Goal: Navigation & Orientation: Find specific page/section

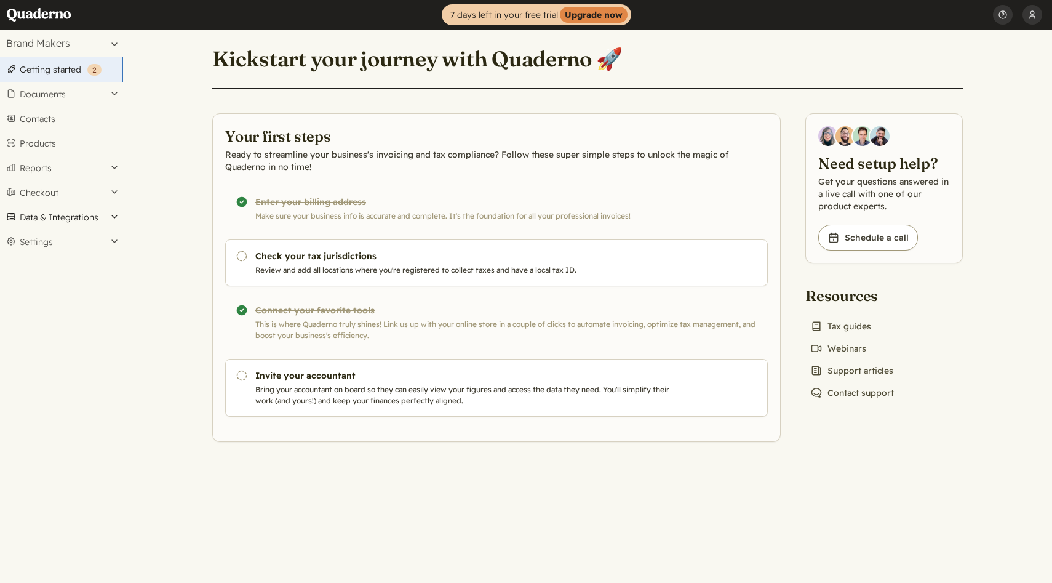
click at [116, 217] on button "Data & Integrations" at bounding box center [61, 217] width 123 height 25
click at [54, 239] on link "Integrations" at bounding box center [61, 237] width 123 height 17
click at [111, 243] on button "Settings" at bounding box center [61, 241] width 123 height 25
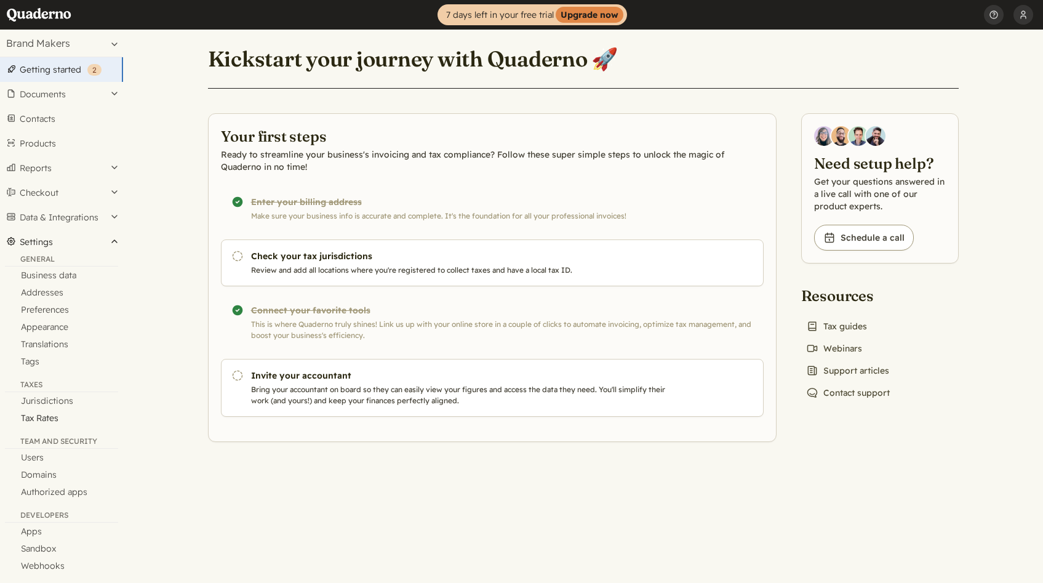
scroll to position [10, 0]
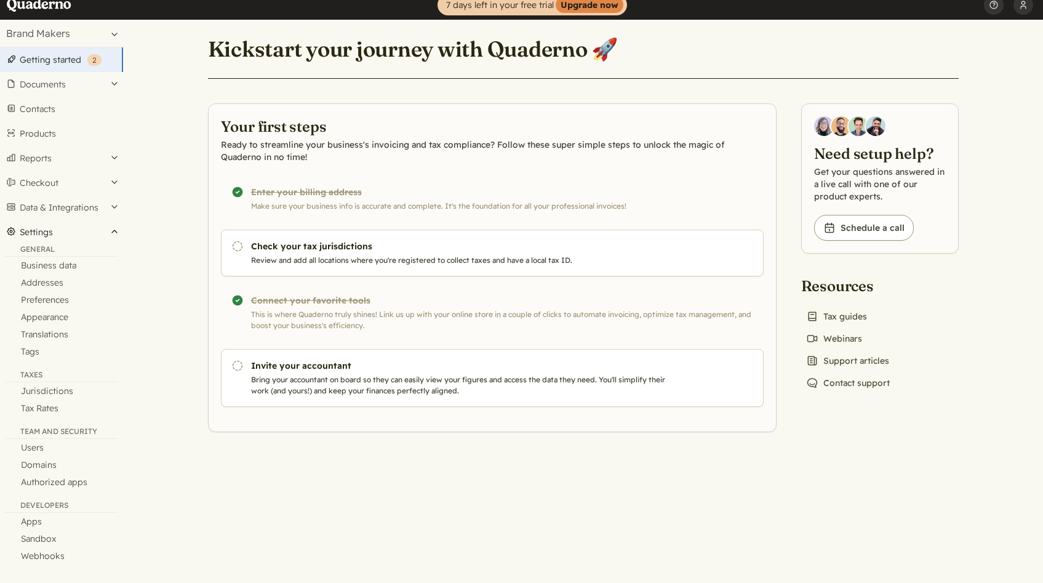
click at [114, 230] on button "Settings" at bounding box center [61, 232] width 123 height 25
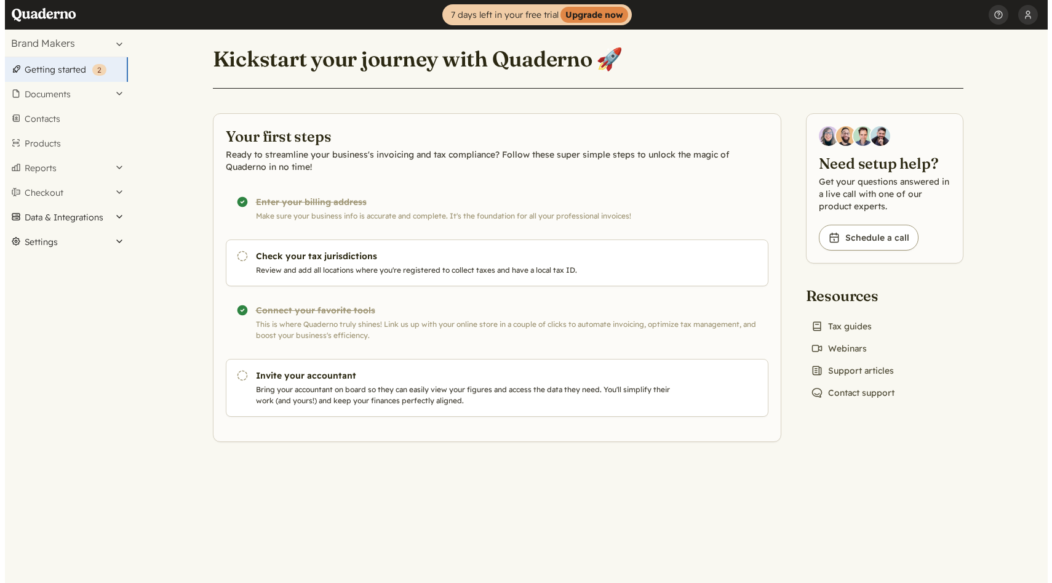
scroll to position [0, 0]
click at [113, 191] on button "Checkout" at bounding box center [61, 192] width 123 height 25
click at [111, 192] on button "Checkout" at bounding box center [61, 192] width 123 height 25
click at [50, 141] on link "Products" at bounding box center [61, 143] width 123 height 25
